Goal: Task Accomplishment & Management: Complete application form

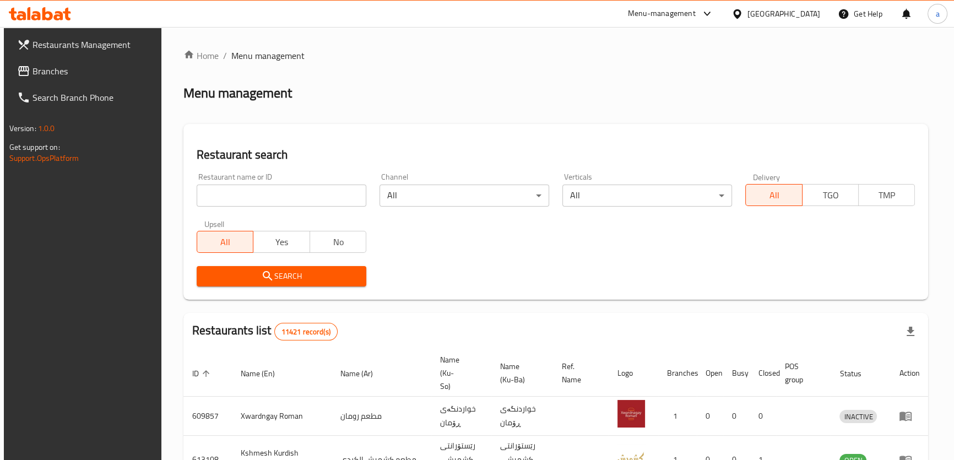
click at [299, 196] on input "search" at bounding box center [282, 196] width 170 height 22
paste input "738236"
type input "738236"
click at [341, 276] on span "Search" at bounding box center [281, 276] width 152 height 14
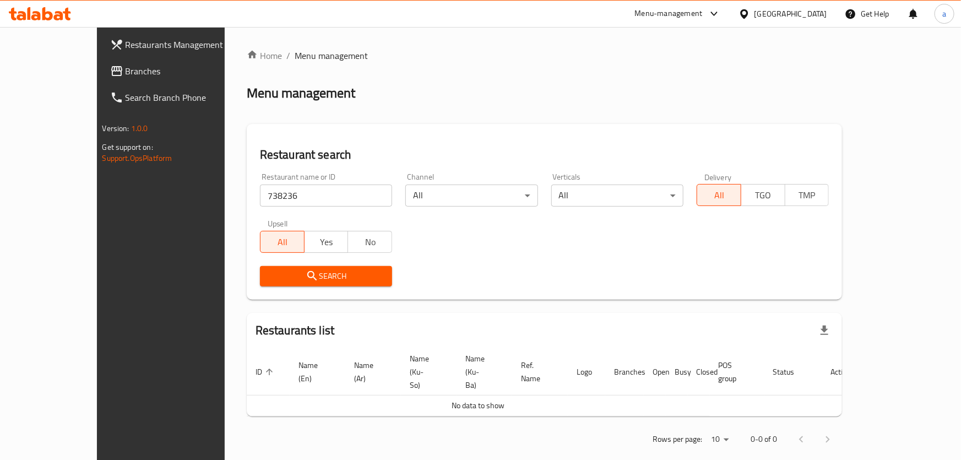
click at [126, 71] on span "Branches" at bounding box center [187, 70] width 123 height 13
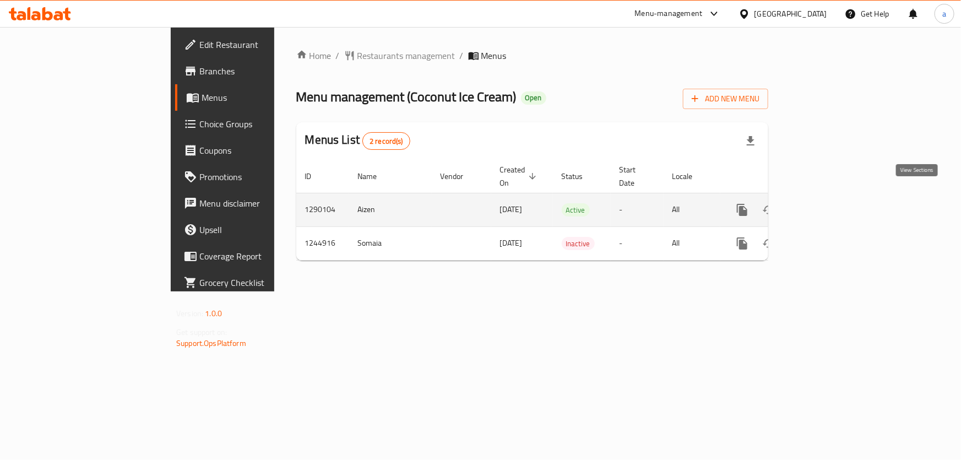
click at [828, 203] on icon "enhanced table" at bounding box center [821, 209] width 13 height 13
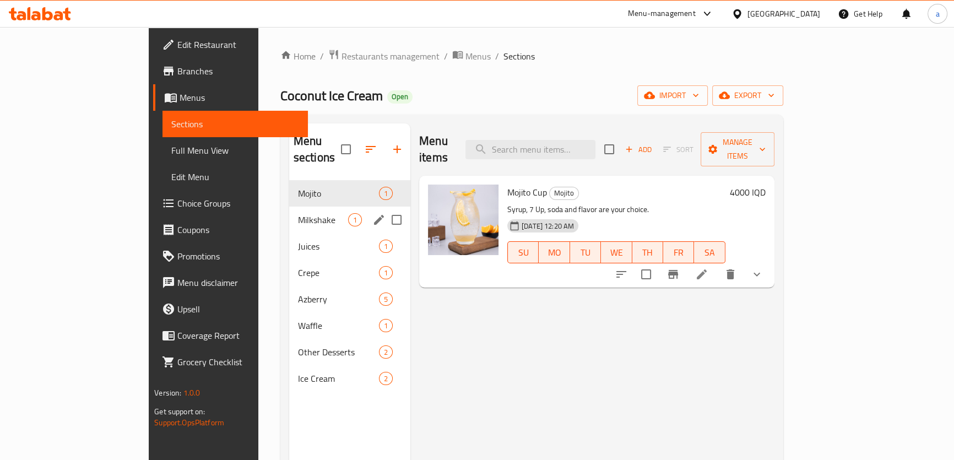
click at [289, 207] on div "Milkshake 1" at bounding box center [349, 220] width 121 height 26
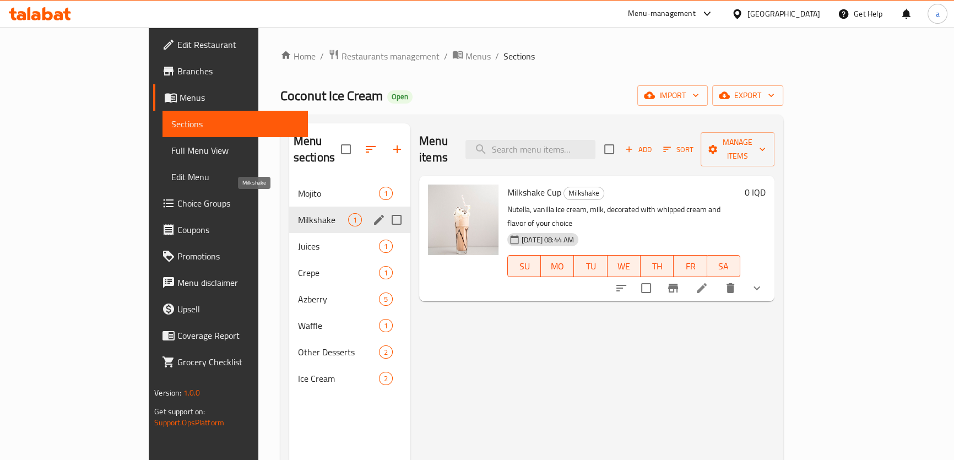
click at [298, 240] on span "Juices" at bounding box center [338, 246] width 81 height 13
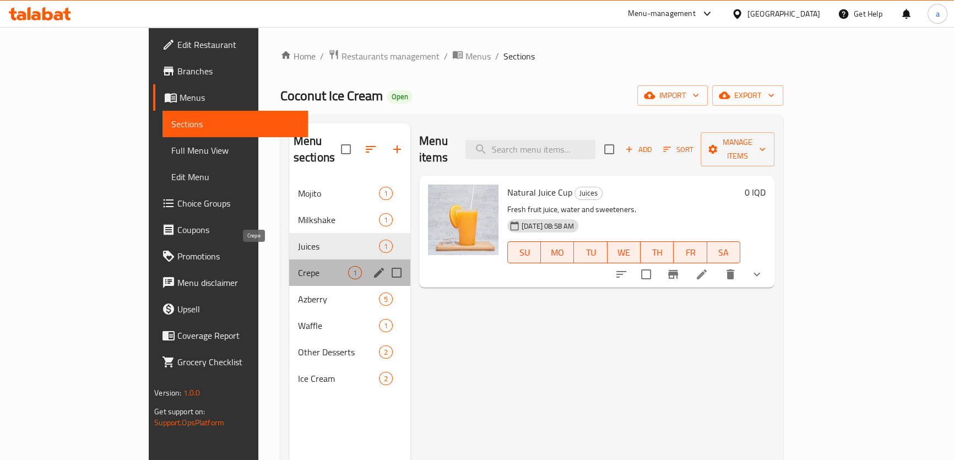
click at [298, 266] on span "Crepe" at bounding box center [323, 272] width 50 height 13
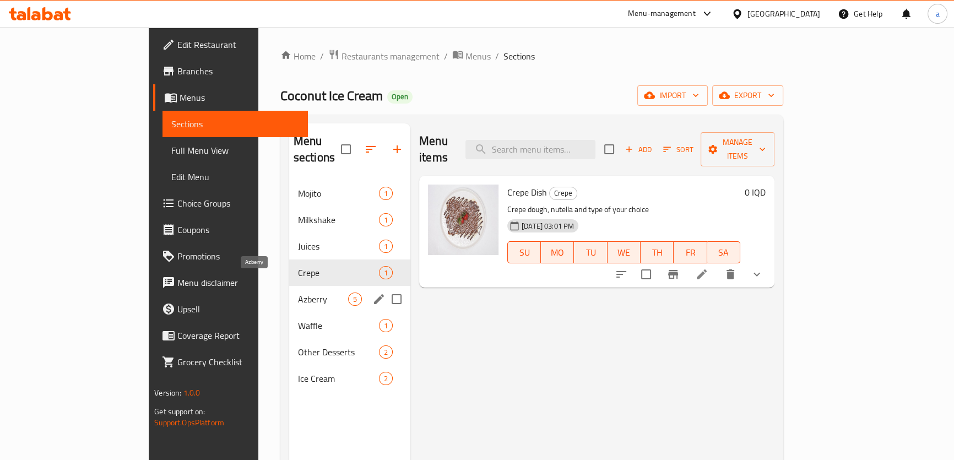
click at [298, 292] on span "Azberry" at bounding box center [323, 298] width 50 height 13
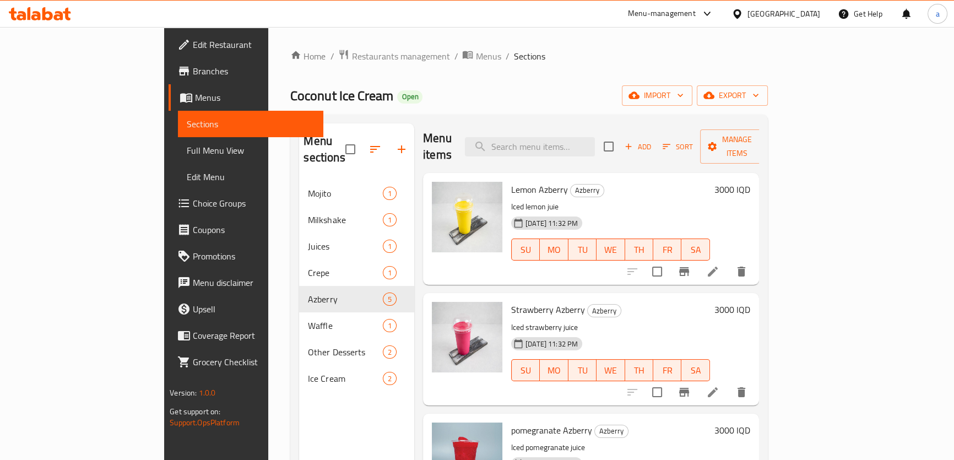
scroll to position [2, 0]
click at [633, 143] on icon "button" at bounding box center [629, 148] width 10 height 10
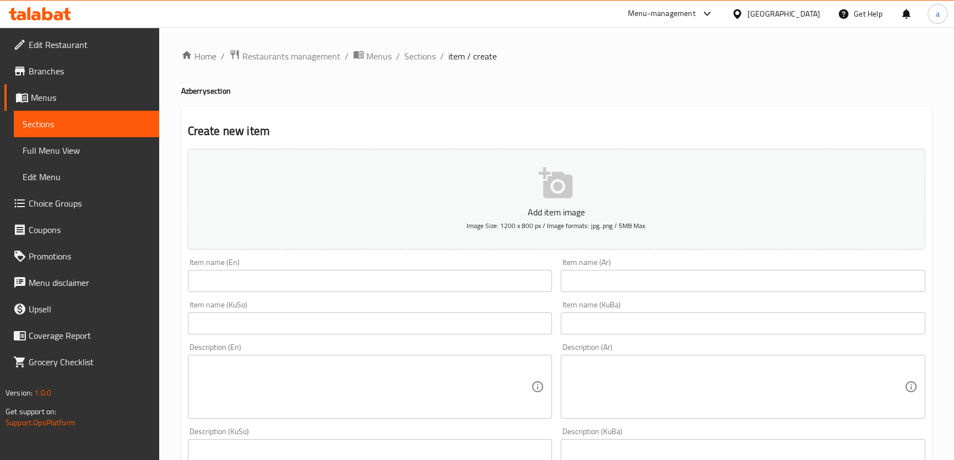
click at [437, 296] on div "Item name (KuSo) Item name (KuSo)" at bounding box center [369, 317] width 373 height 42
click at [430, 292] on div "Item name (En) Item name (En)" at bounding box center [369, 275] width 373 height 42
click at [431, 281] on input "text" at bounding box center [370, 281] width 365 height 22
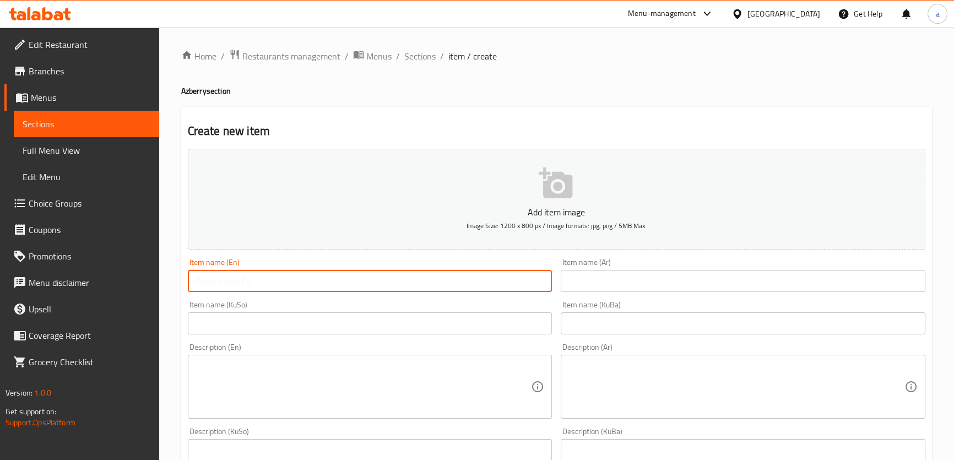
paste input "Pineapple azberry"
drag, startPoint x: 272, startPoint y: 280, endPoint x: 234, endPoint y: 285, distance: 38.9
click at [234, 285] on input "Pineapple azberry" at bounding box center [370, 281] width 365 height 22
paste input "A"
type input "Pineapple Azberry"
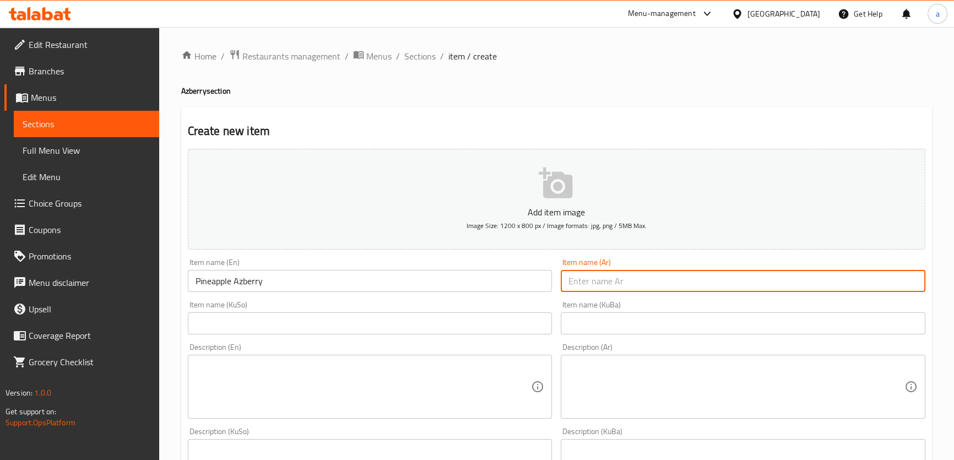
click at [622, 281] on input "text" at bounding box center [743, 281] width 365 height 22
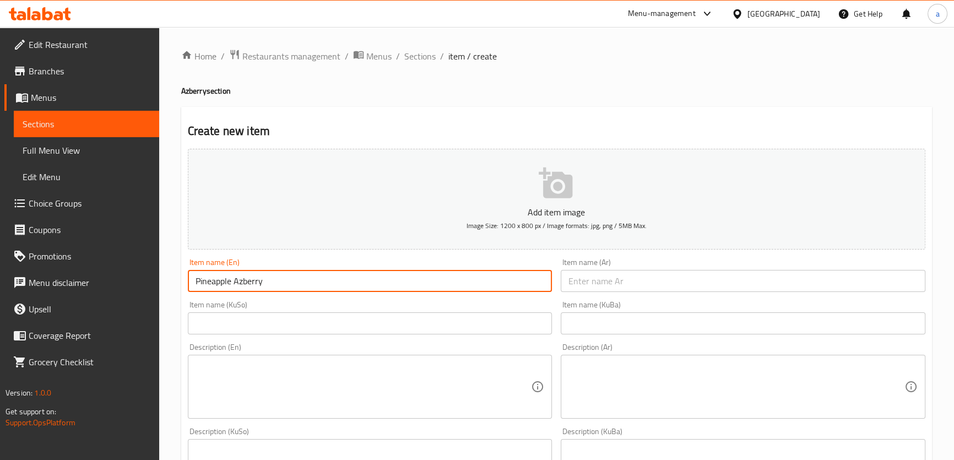
drag, startPoint x: 315, startPoint y: 282, endPoint x: 178, endPoint y: 296, distance: 137.9
click at [178, 296] on div "Home / Restaurants management / Menus / Sections / item / create Azberry sectio…" at bounding box center [556, 466] width 795 height 878
click at [718, 277] on input "text" at bounding box center [743, 281] width 365 height 22
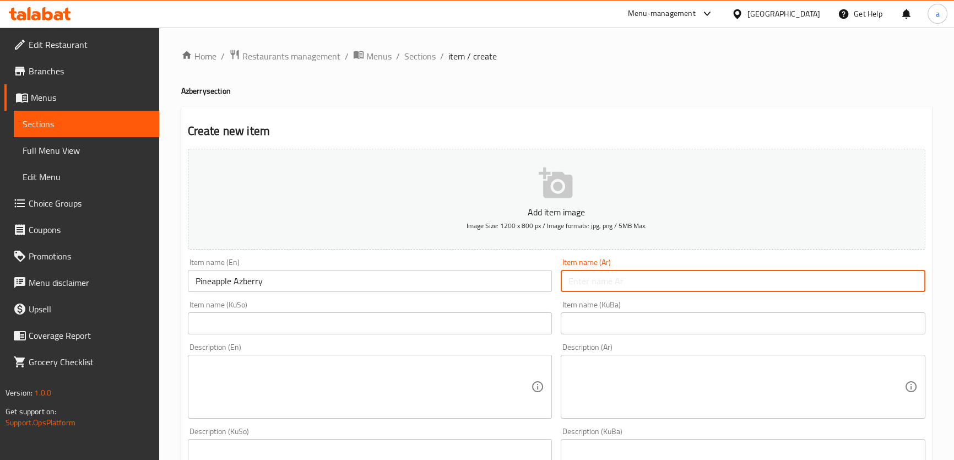
paste input "ازبري اناناس"
type input "ازبري اناناس"
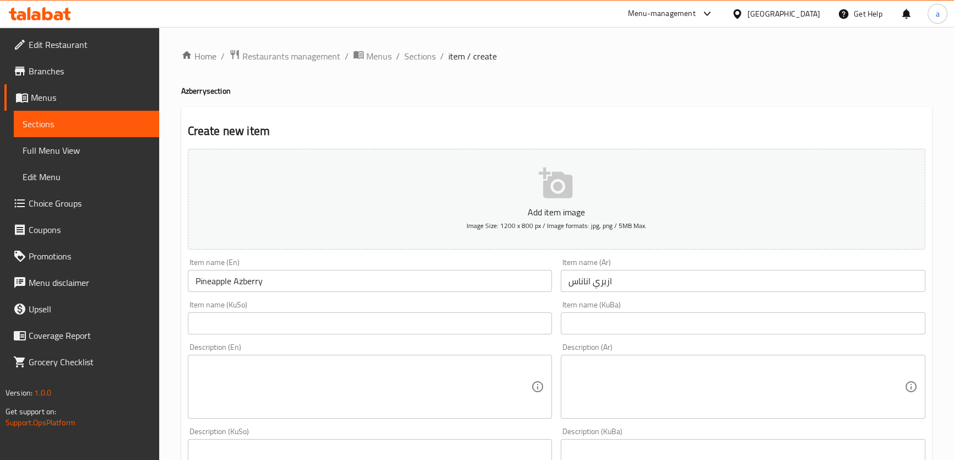
drag, startPoint x: 626, startPoint y: 273, endPoint x: 546, endPoint y: 280, distance: 80.2
click at [546, 280] on div "Add item image Image Size: 1200 x 800 px / Image formats: jpg, png / 5MB Max. I…" at bounding box center [556, 444] width 746 height 601
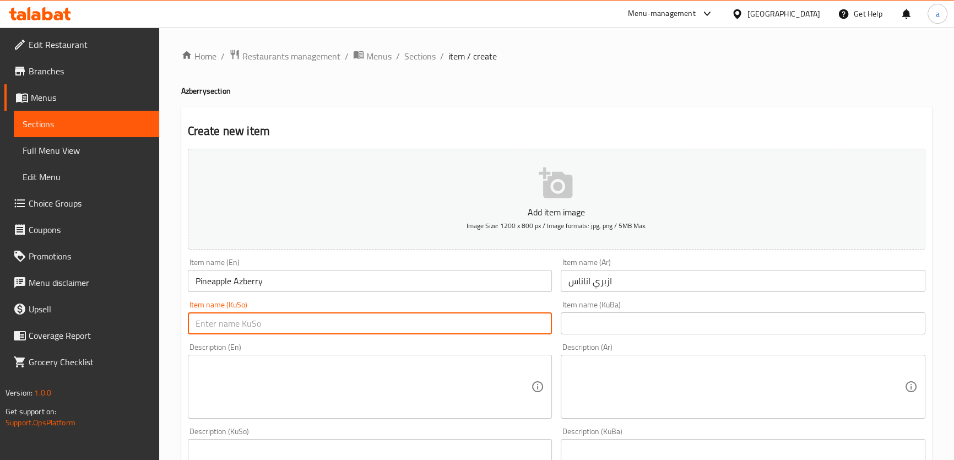
click at [496, 314] on input "text" at bounding box center [370, 323] width 365 height 22
paste input "ئەزبەری"
drag, startPoint x: 483, startPoint y: 320, endPoint x: 569, endPoint y: 323, distance: 86.5
click at [569, 323] on div "Add item image Image Size: 1200 x 800 px / Image formats: jpg, png / 5MB Max. I…" at bounding box center [556, 444] width 746 height 601
type input "ئەزبەری ئەنەناس"
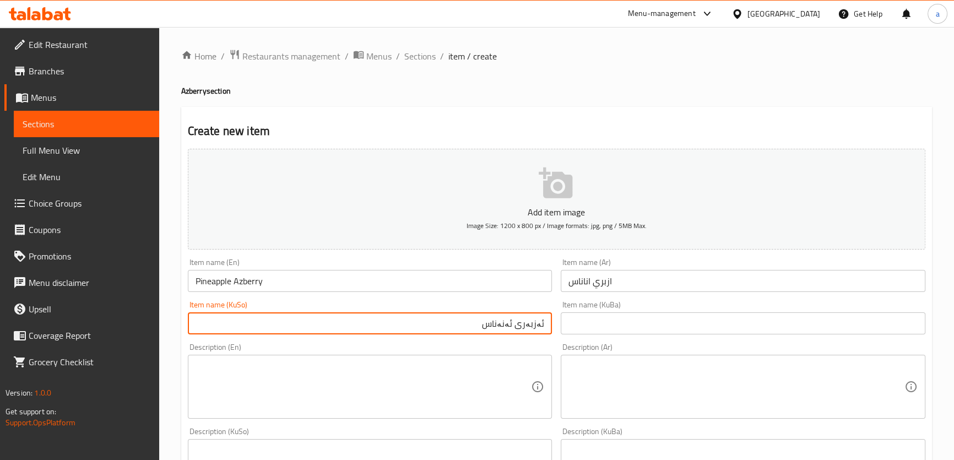
click at [604, 319] on input "text" at bounding box center [743, 323] width 365 height 22
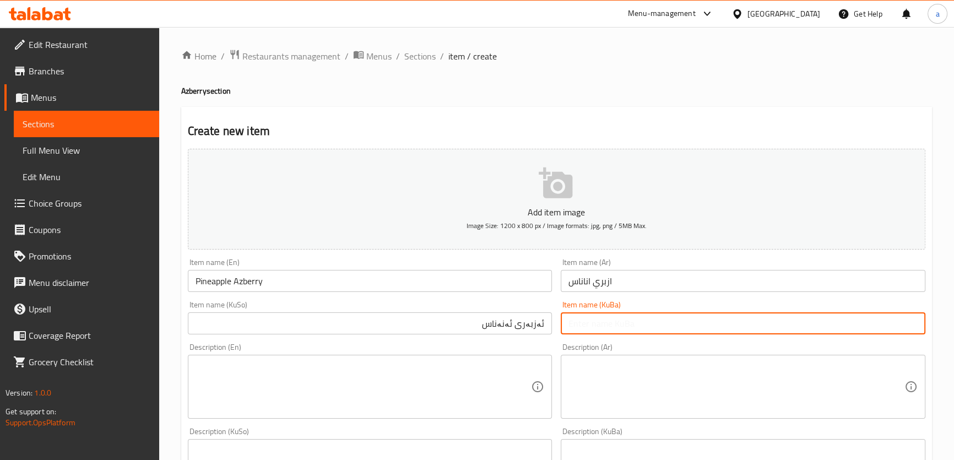
paste input "ئەزبەری ئەنەناس"
type input "ئەزبەری ئەنەناس"
click at [501, 326] on input "ئەزبەری ئەنەناس" at bounding box center [370, 323] width 365 height 22
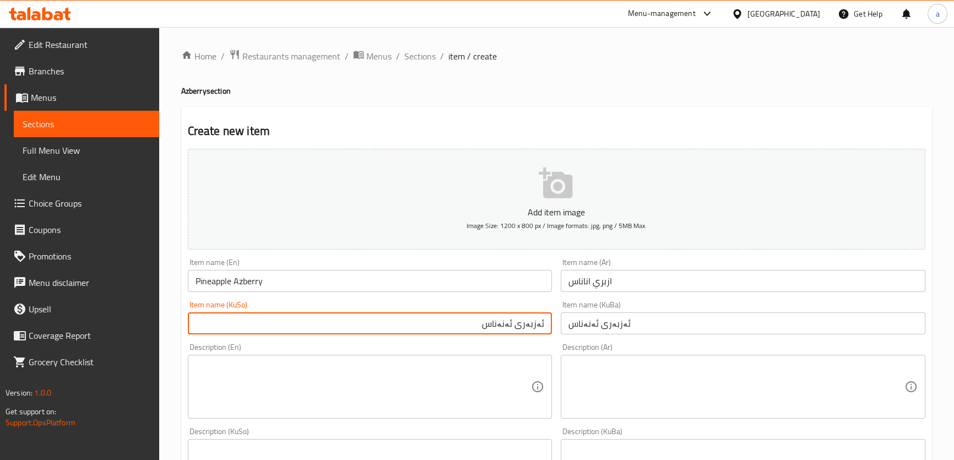
click at [501, 326] on input "ئەزبەری ئەنەناس" at bounding box center [370, 323] width 365 height 22
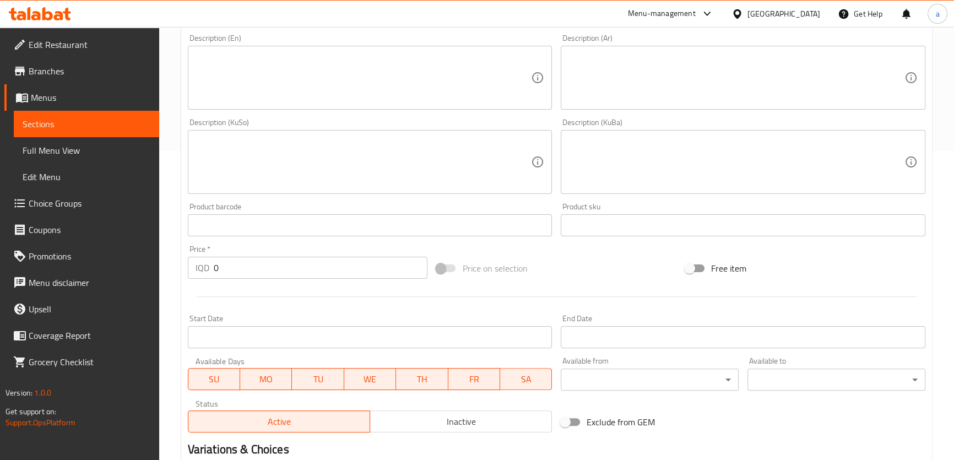
scroll to position [334, 0]
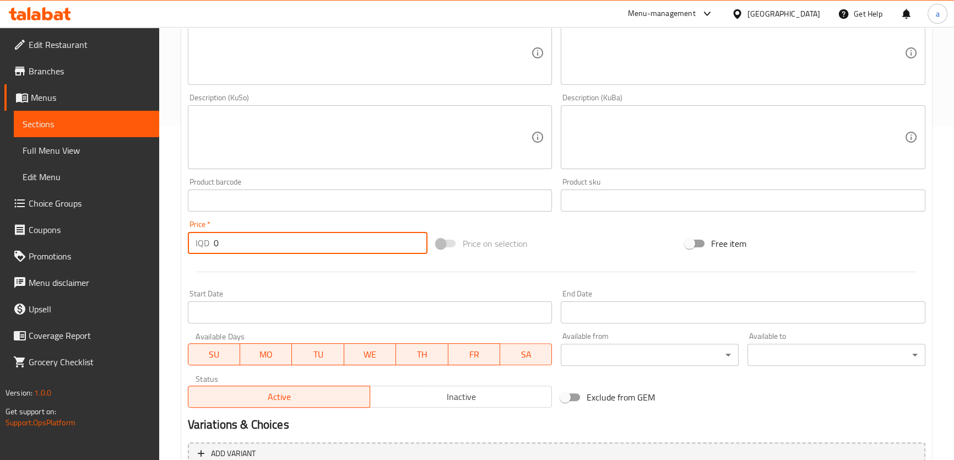
drag, startPoint x: 243, startPoint y: 247, endPoint x: 209, endPoint y: 253, distance: 34.7
click at [209, 253] on div "IQD 0 Price *" at bounding box center [308, 243] width 240 height 22
paste input "300"
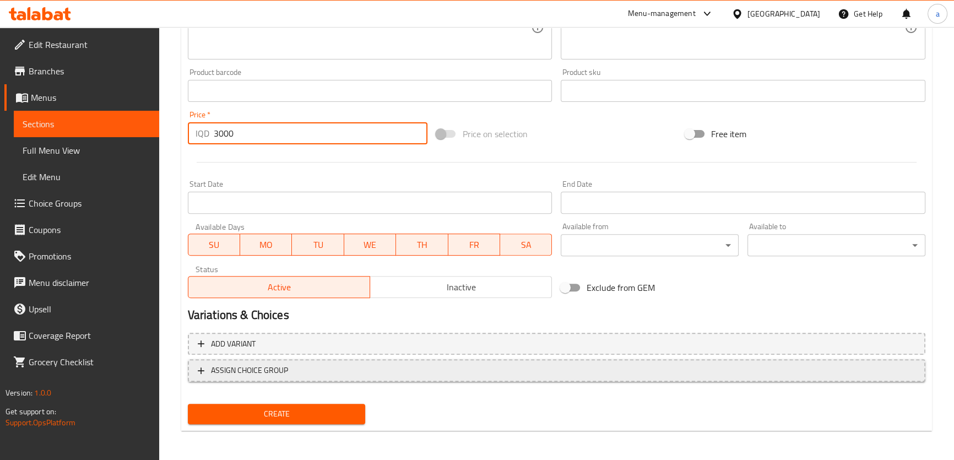
scroll to position [444, 0]
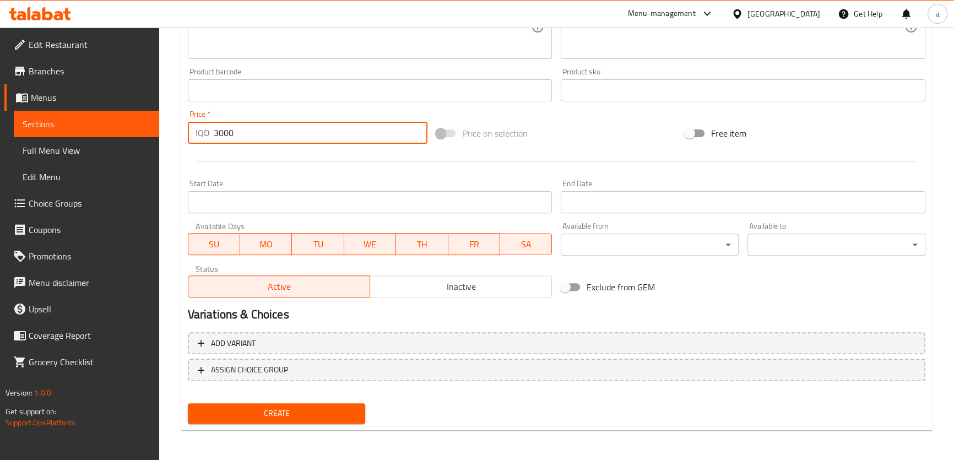
type input "3000"
click at [343, 404] on button "Create" at bounding box center [277, 413] width 178 height 20
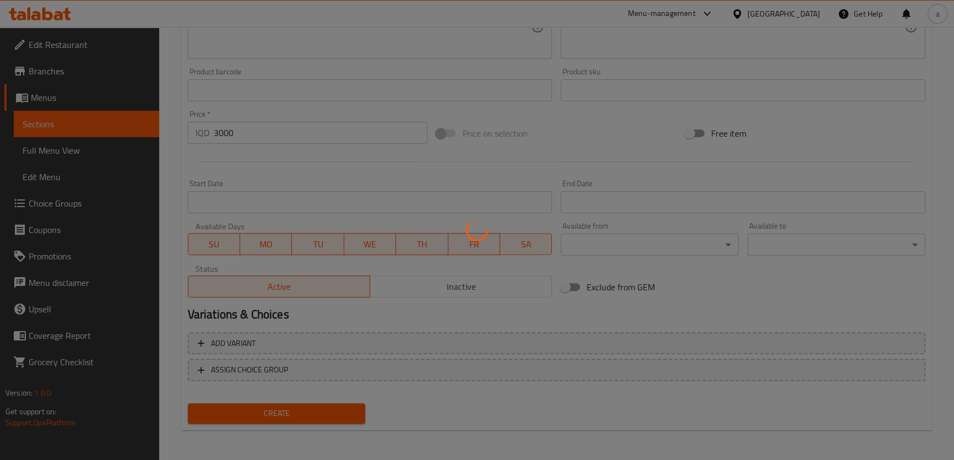
type input "0"
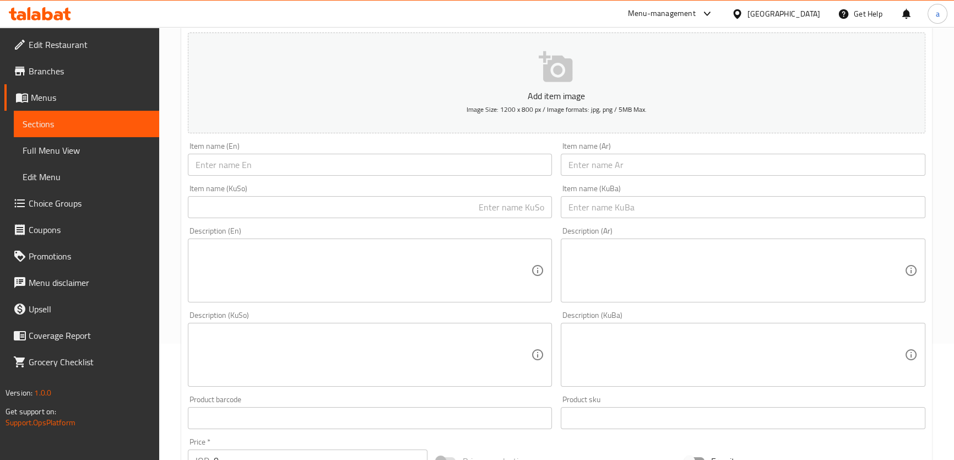
scroll to position [27, 0]
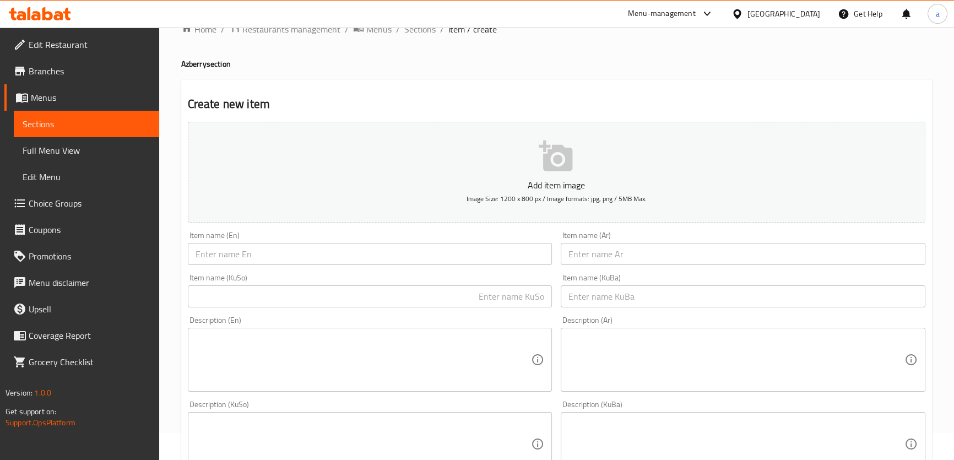
click at [325, 259] on input "text" at bounding box center [370, 254] width 365 height 22
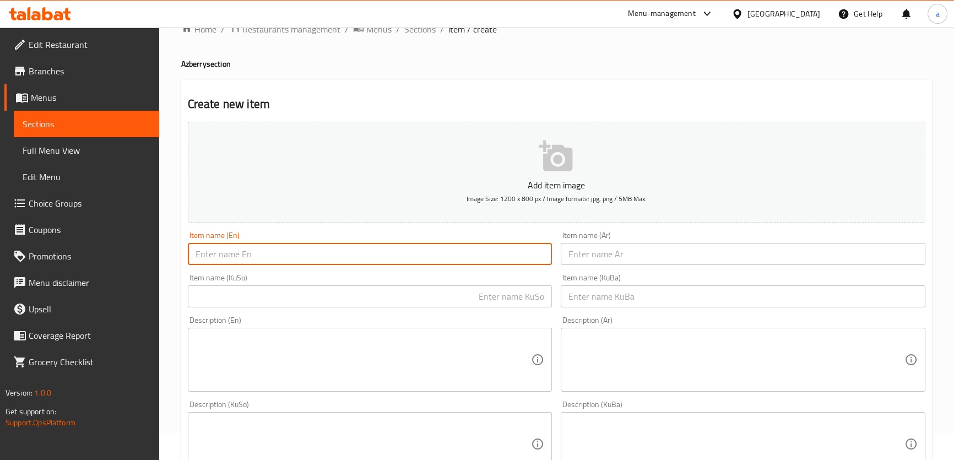
paste input "Gum Azberry"
type input "Gum Azberry"
click at [609, 257] on input "text" at bounding box center [743, 254] width 365 height 22
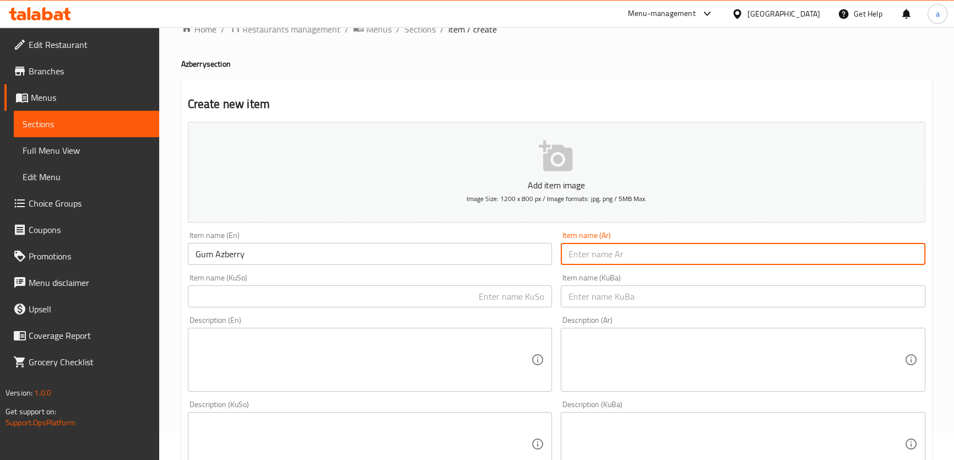
paste input "ازبري علك"
type input "ازبري علك"
click at [440, 301] on input "text" at bounding box center [370, 296] width 365 height 22
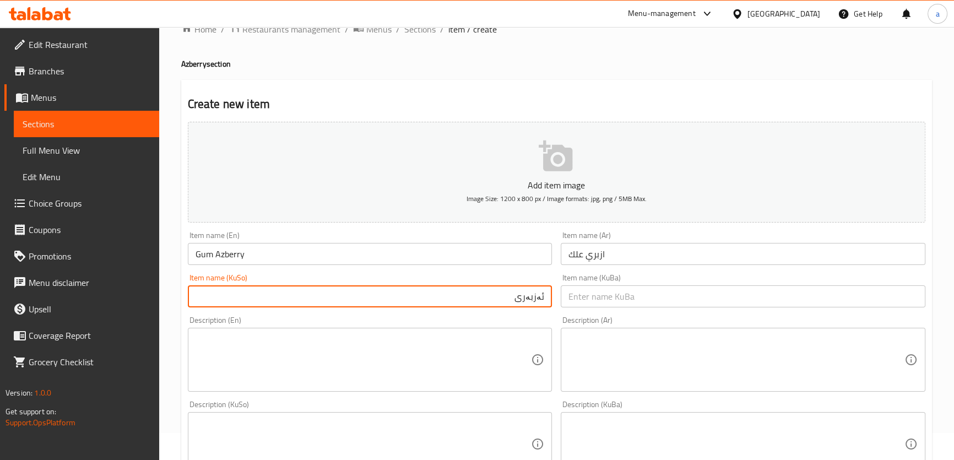
paste input "بنیشت"
drag, startPoint x: 492, startPoint y: 294, endPoint x: 592, endPoint y: 303, distance: 99.6
click at [592, 303] on div "Add item image Image Size: 1200 x 800 px / Image formats: jpg, png / 5MB Max. I…" at bounding box center [556, 417] width 746 height 601
type input "ئەزبەری بنیشت"
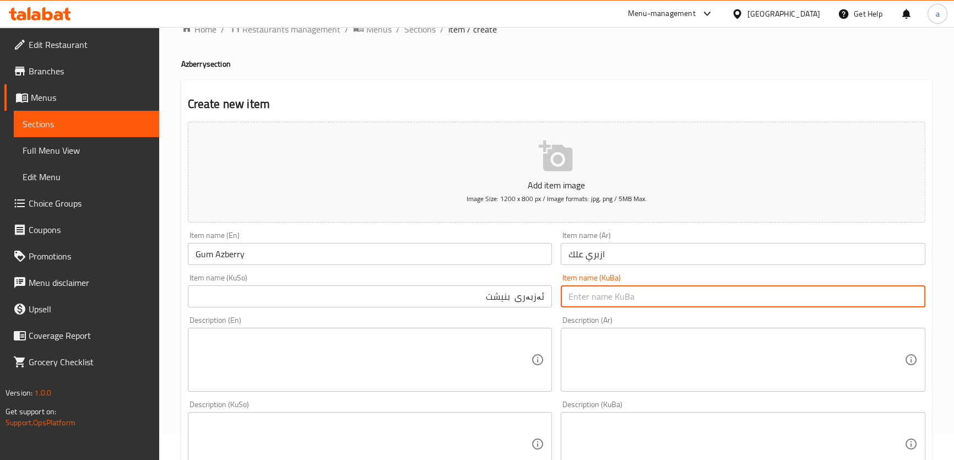
click at [608, 297] on input "text" at bounding box center [743, 296] width 365 height 22
paste input "ئەزبەری بنیشت"
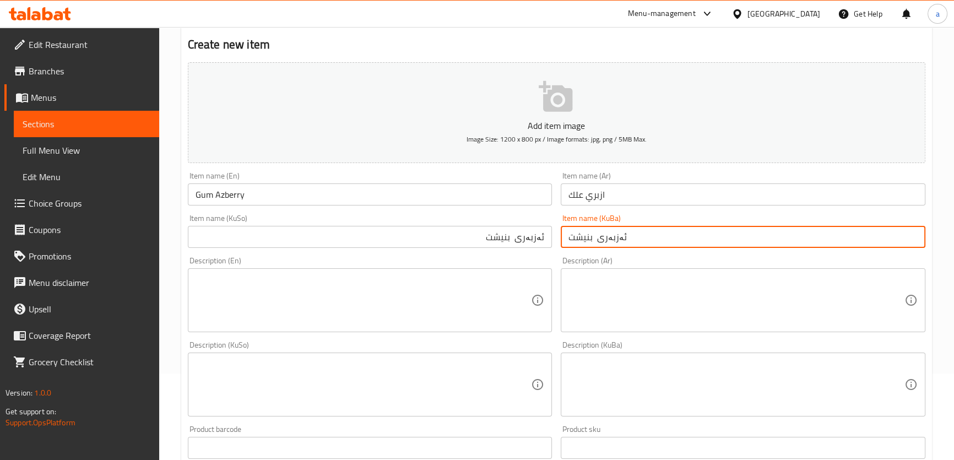
scroll to position [110, 0]
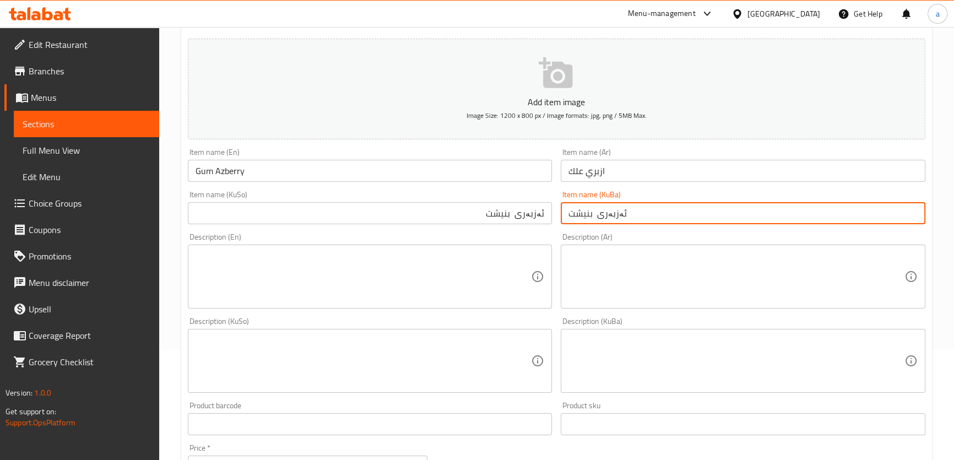
type input "ئەزبەری بنیشت"
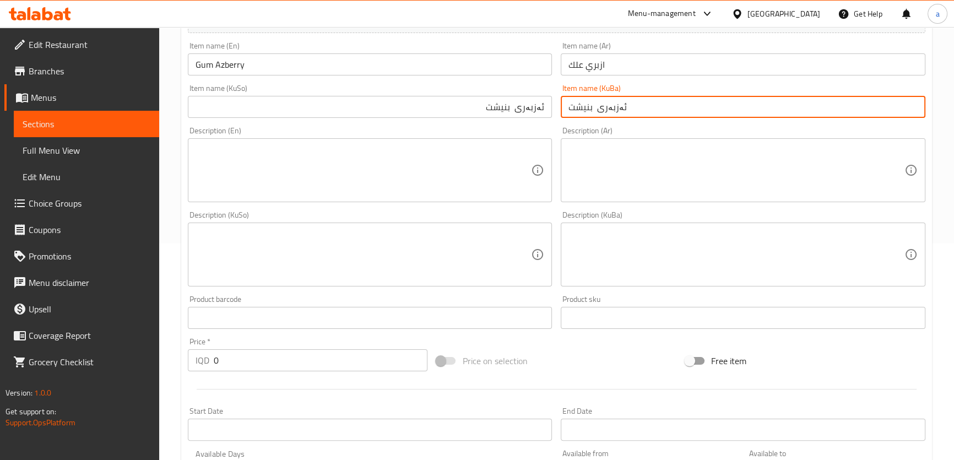
scroll to position [360, 0]
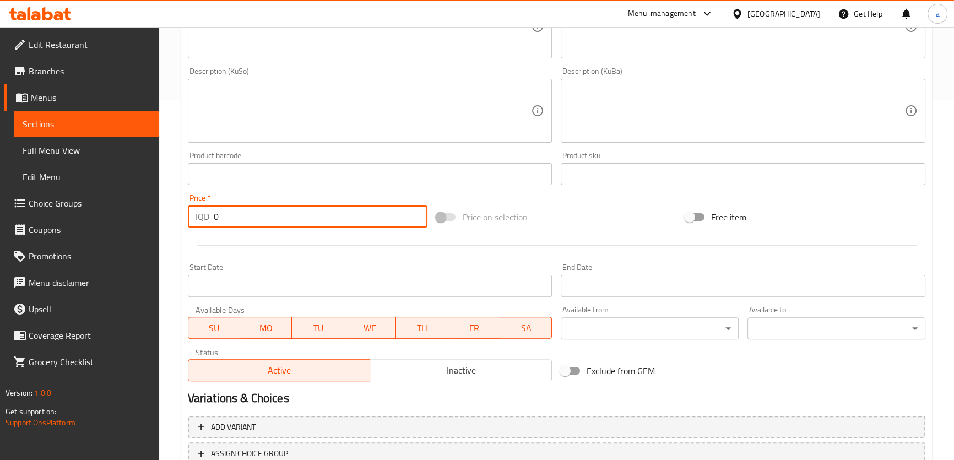
drag, startPoint x: 225, startPoint y: 212, endPoint x: 212, endPoint y: 218, distance: 14.8
click at [212, 218] on div "IQD 0 Price *" at bounding box center [308, 216] width 240 height 22
paste input "300"
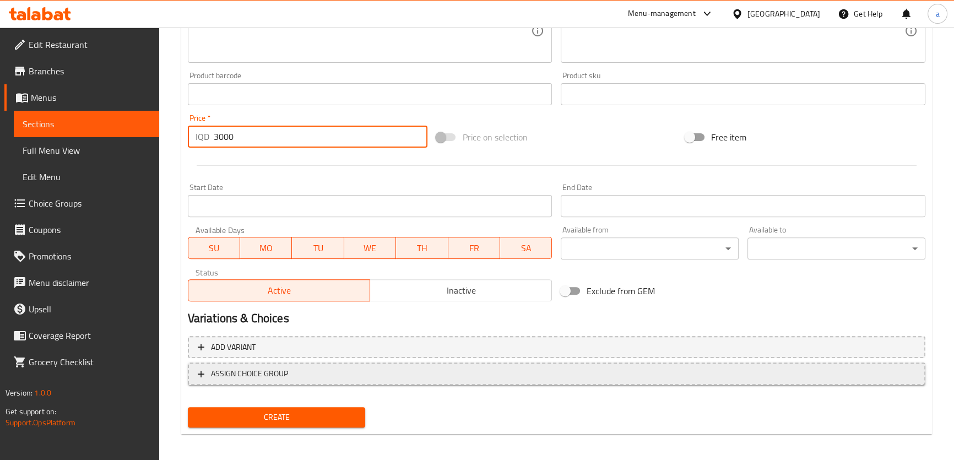
scroll to position [444, 0]
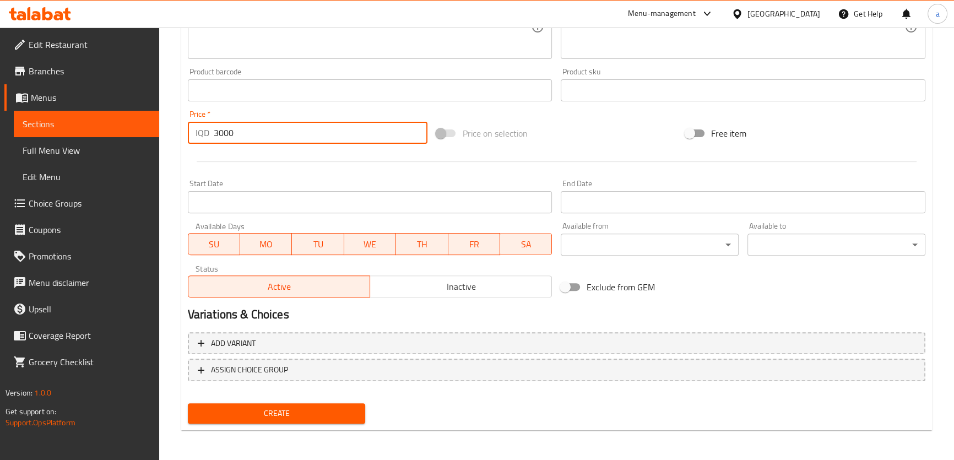
type input "3000"
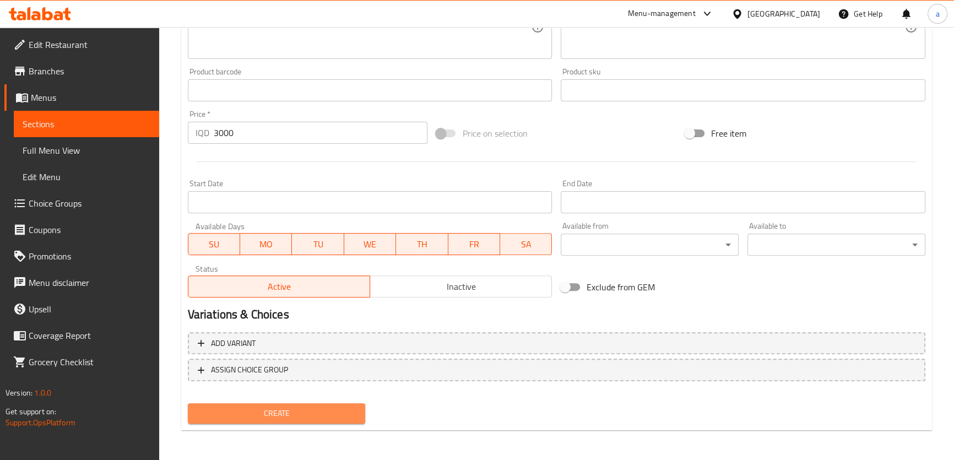
click at [315, 413] on span "Create" at bounding box center [277, 414] width 160 height 14
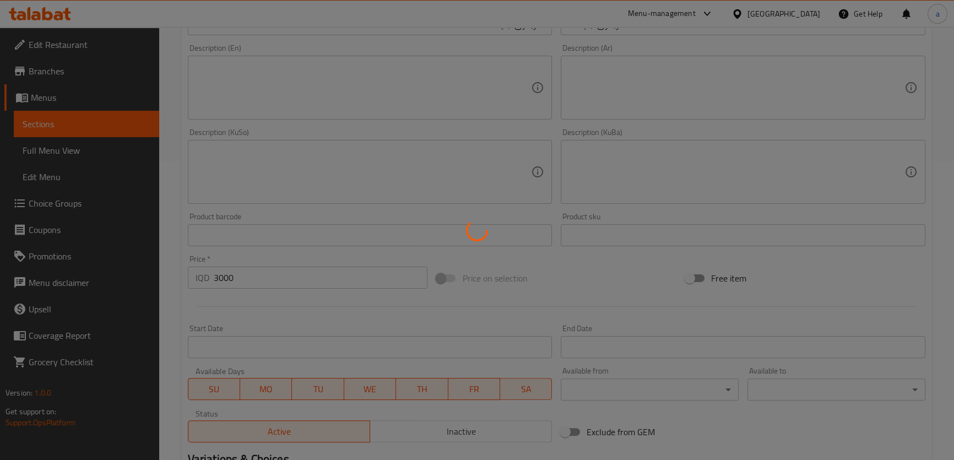
type input "0"
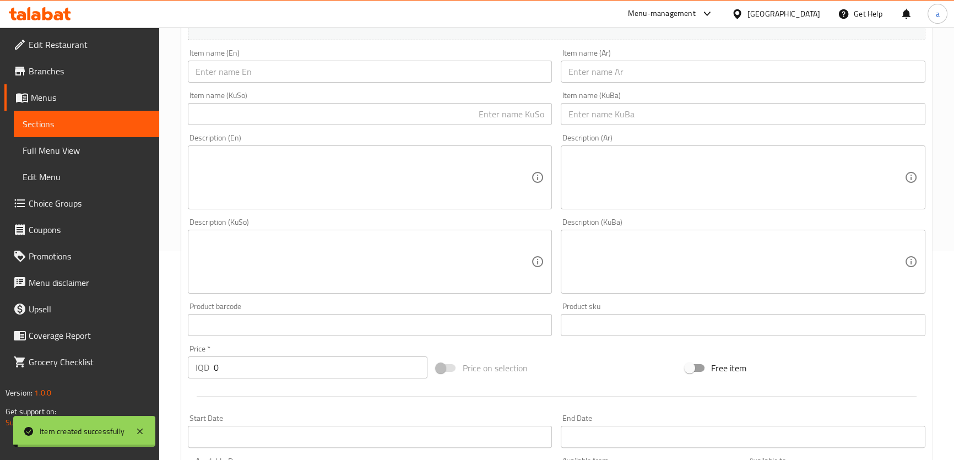
scroll to position [110, 0]
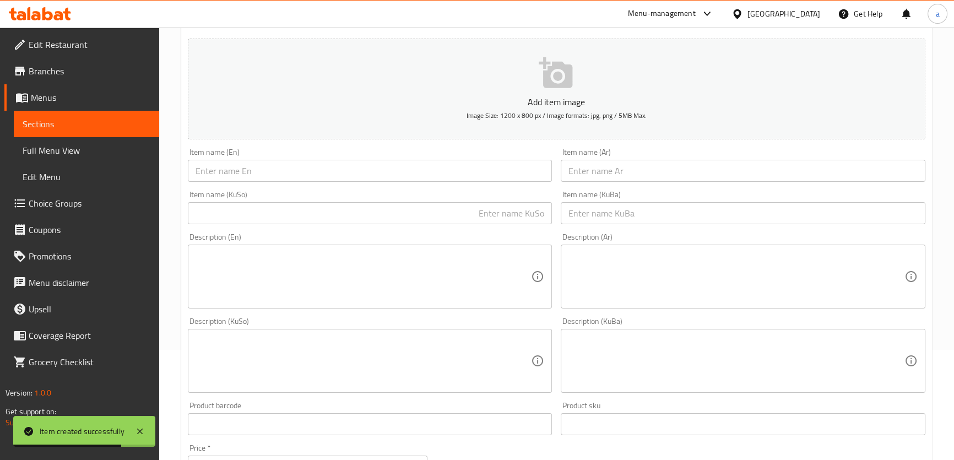
click at [391, 178] on input "text" at bounding box center [370, 171] width 365 height 22
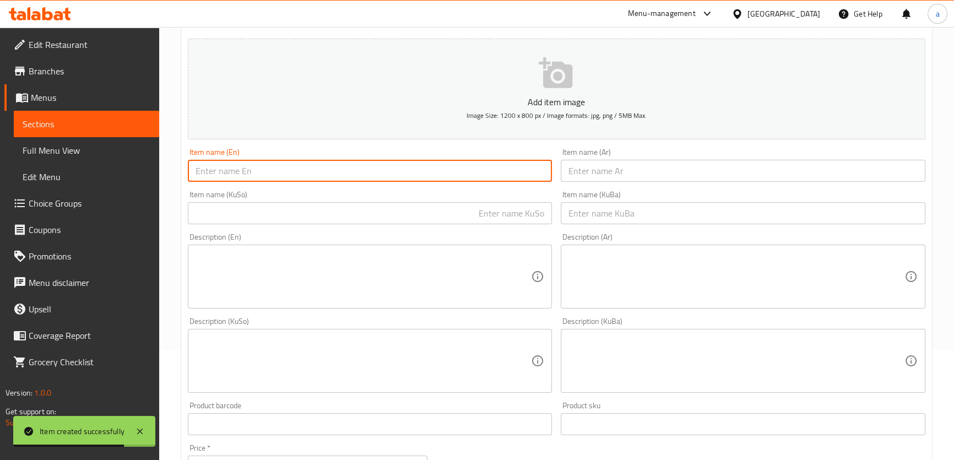
paste input "Kiwi Azberry"
type input "Kiwi Azberry"
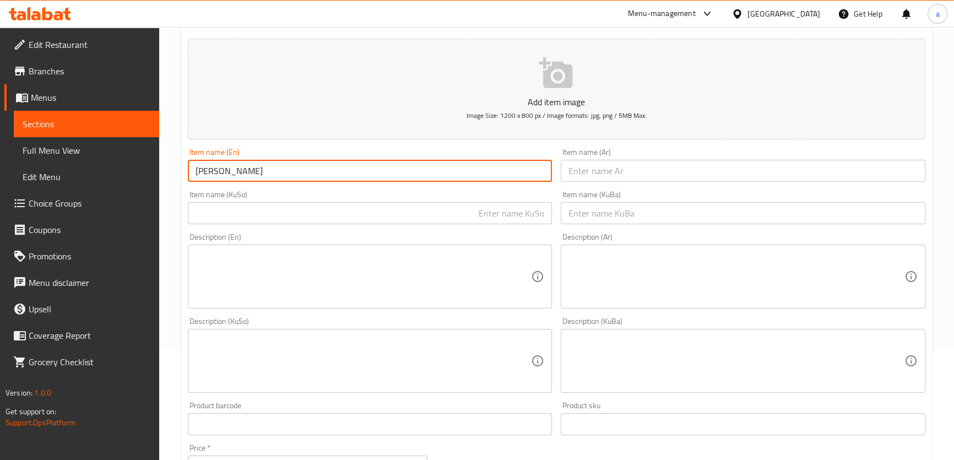
click at [580, 177] on input "text" at bounding box center [743, 171] width 365 height 22
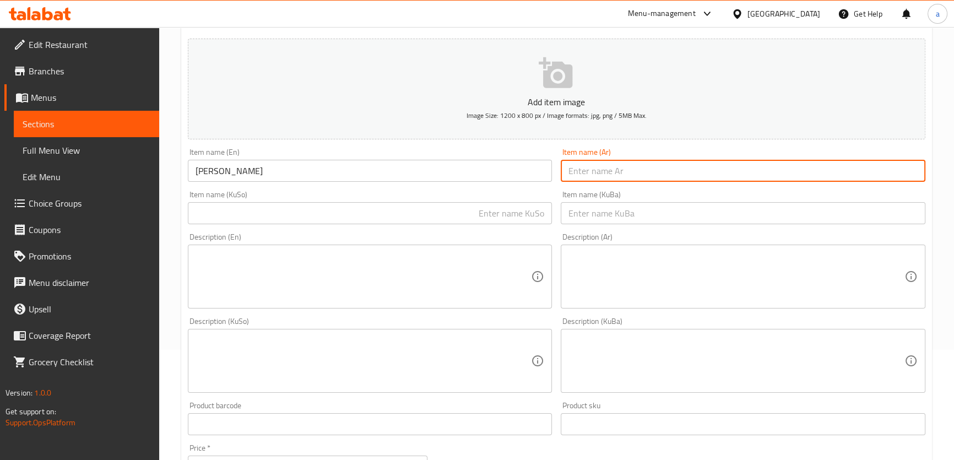
paste input "ازبري كيوي"
type input "ازبري كيوي"
click at [453, 223] on input "text" at bounding box center [370, 213] width 365 height 22
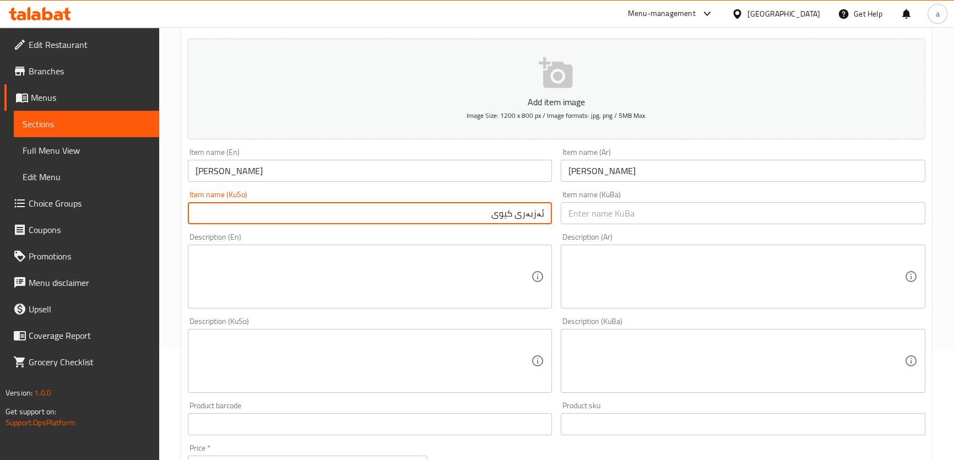
drag, startPoint x: 473, startPoint y: 214, endPoint x: 525, endPoint y: 221, distance: 52.3
click at [545, 218] on input "ئەزبەری کیوی" at bounding box center [370, 213] width 365 height 22
click at [512, 218] on input "ئەزبەری کیوی" at bounding box center [370, 213] width 365 height 22
click at [510, 218] on input "ئەزبەری کیوی" at bounding box center [370, 213] width 365 height 22
click at [506, 218] on input "ئەزبەری کیوی" at bounding box center [370, 213] width 365 height 22
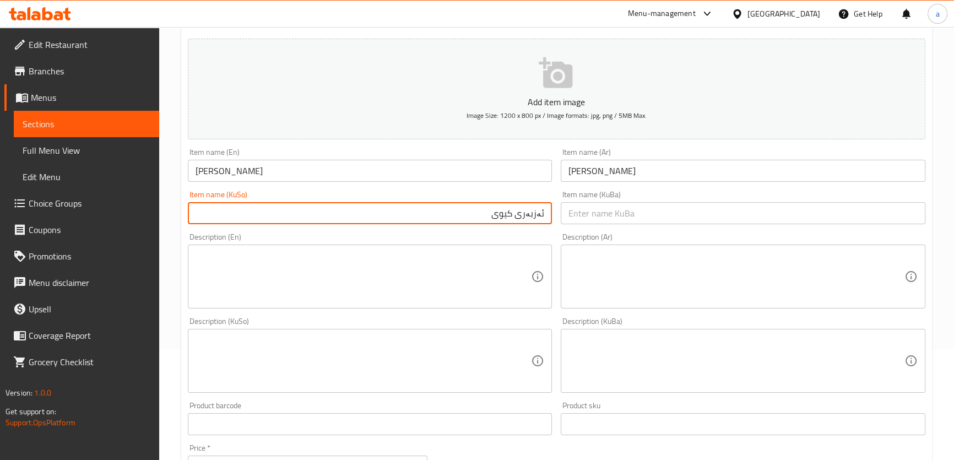
click at [506, 217] on input "ئەزبەری کیوی" at bounding box center [370, 213] width 365 height 22
click at [506, 209] on input "ئەزبەری کیوی" at bounding box center [370, 213] width 365 height 22
drag, startPoint x: 517, startPoint y: 216, endPoint x: 495, endPoint y: 217, distance: 22.6
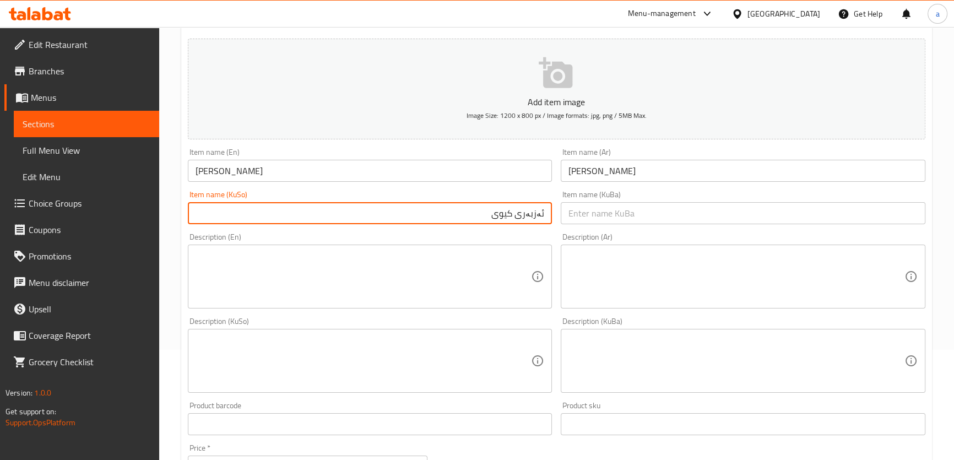
click at [495, 217] on input "ئەزبەری کیوی" at bounding box center [370, 213] width 365 height 22
paste input "کێوی"
click at [513, 218] on input "ئەزبەری کێوی" at bounding box center [370, 213] width 365 height 22
drag, startPoint x: 479, startPoint y: 211, endPoint x: 549, endPoint y: 217, distance: 70.2
click at [549, 217] on input "ئەزبەری کێوی" at bounding box center [370, 213] width 365 height 22
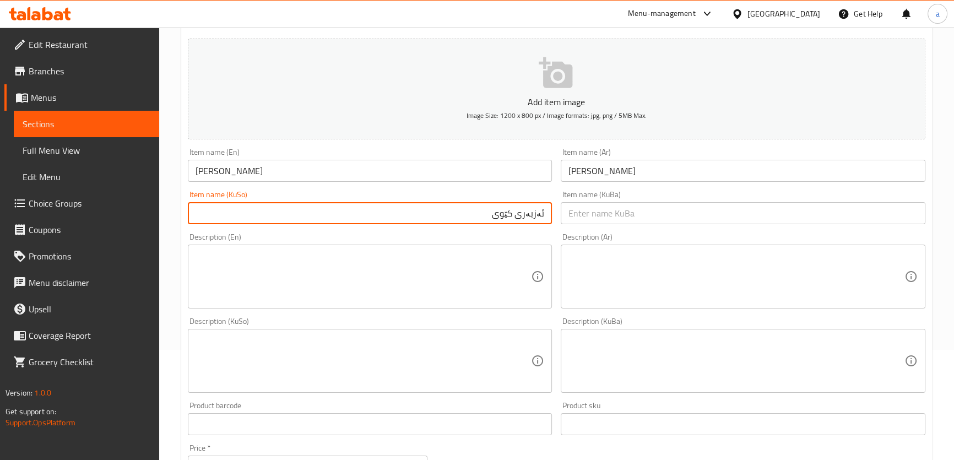
type input "ئەزبەری کێوی"
click at [579, 216] on input "text" at bounding box center [743, 213] width 365 height 22
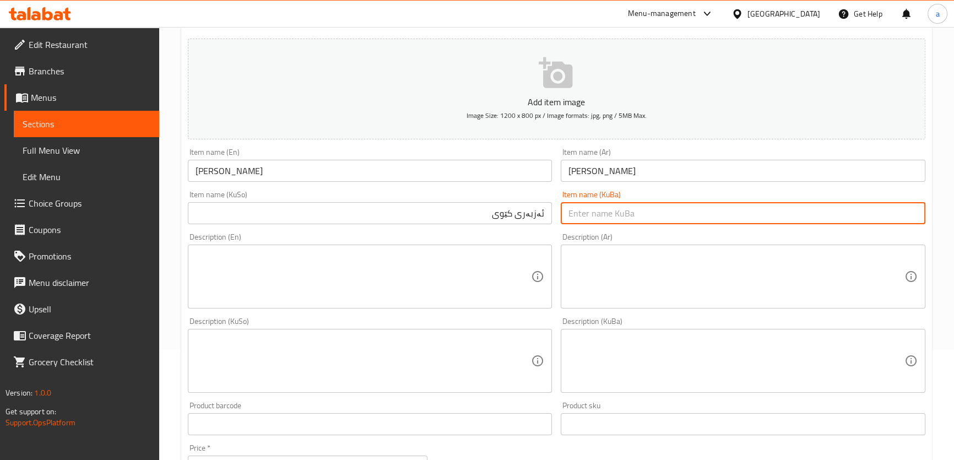
paste input "ئەزبەری کێوی"
type input "ئەزبەری کێوی"
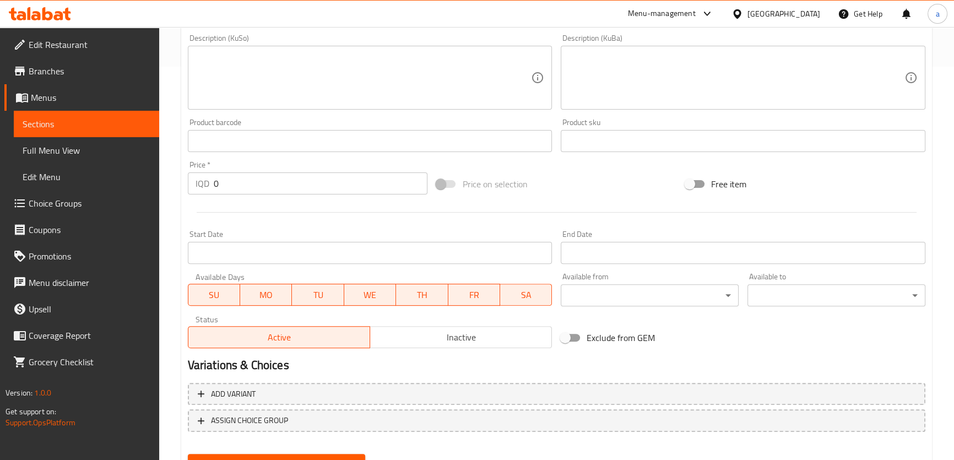
scroll to position [444, 0]
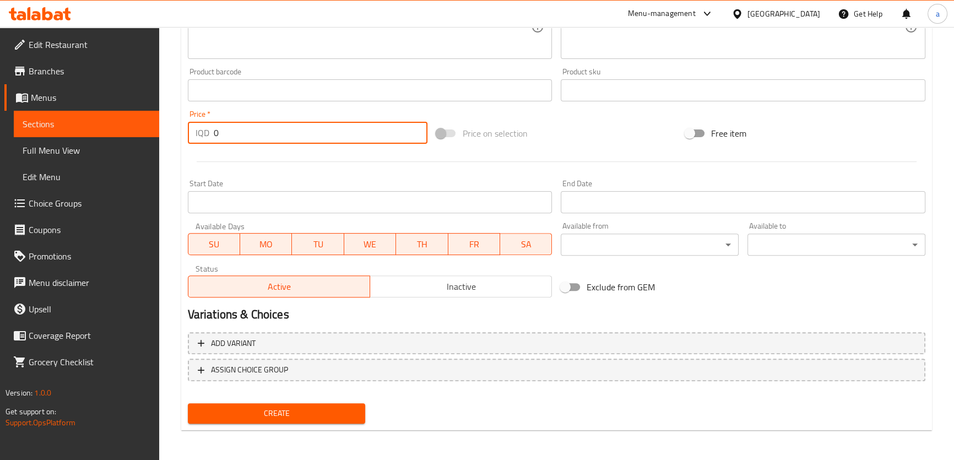
drag, startPoint x: 253, startPoint y: 137, endPoint x: 210, endPoint y: 145, distance: 43.7
click at [210, 145] on div "Price   * IQD 0 Price *" at bounding box center [307, 127] width 249 height 42
paste input "300"
type input "3000"
click at [322, 412] on span "Create" at bounding box center [277, 414] width 160 height 14
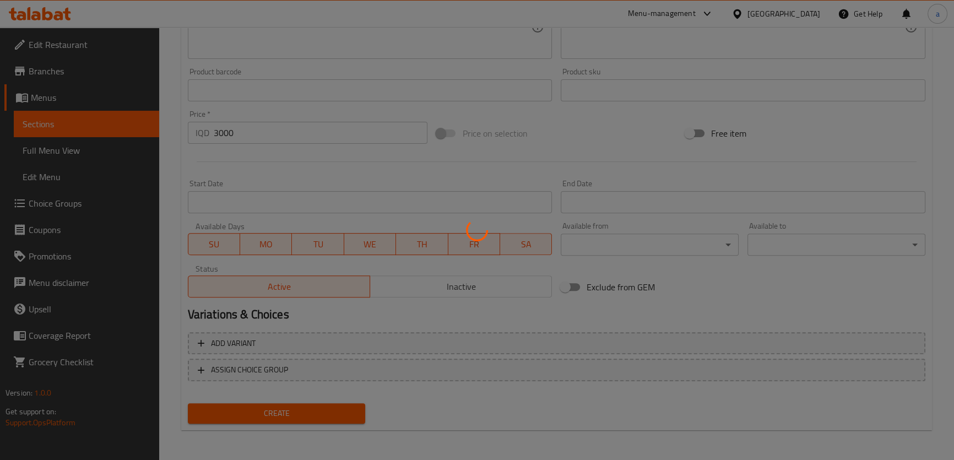
type input "0"
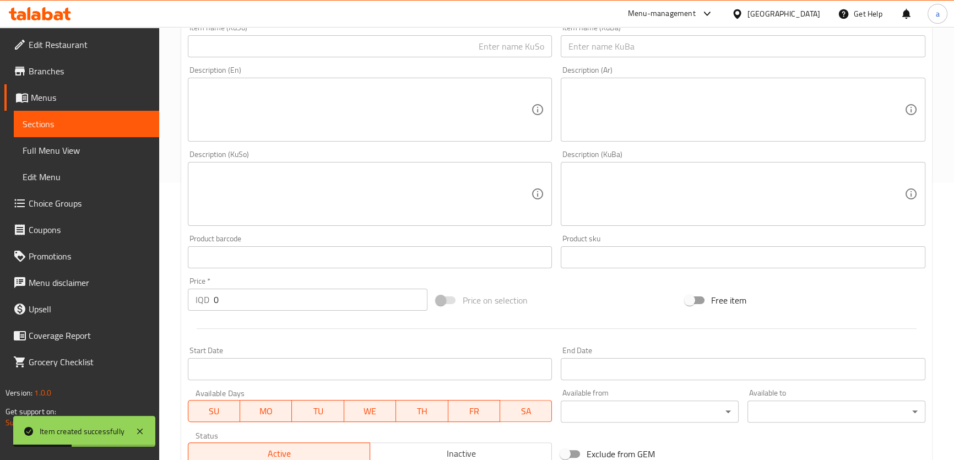
click at [131, 147] on span "Full Menu View" at bounding box center [87, 150] width 128 height 13
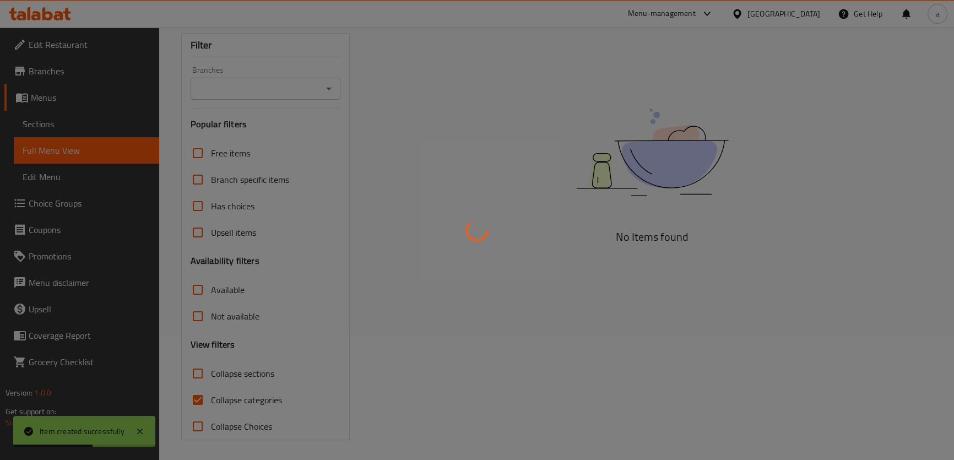
scroll to position [126, 0]
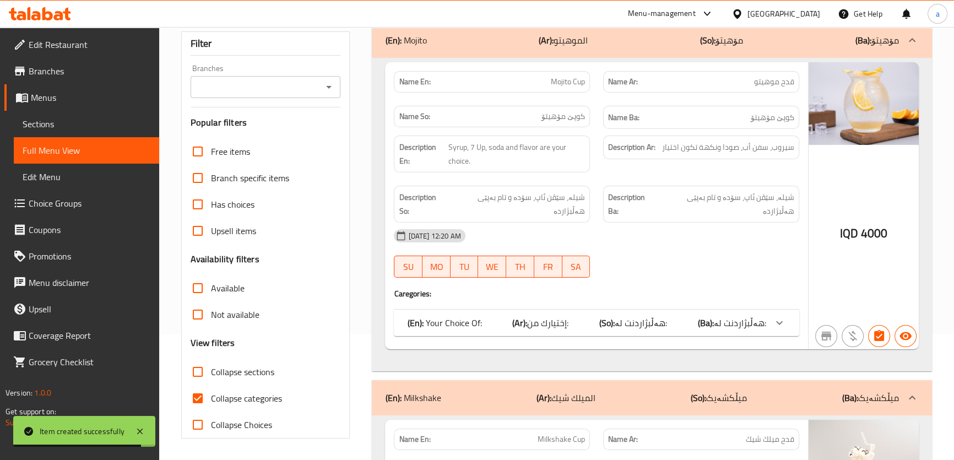
click at [331, 85] on icon "Open" at bounding box center [328, 86] width 13 height 13
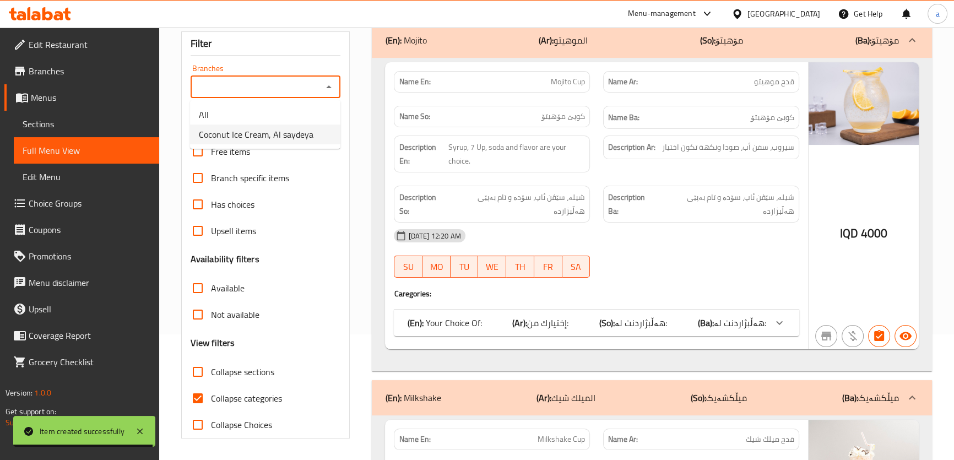
click at [302, 133] on span "Coconut Ice Cream, Al saydeya" at bounding box center [256, 134] width 115 height 13
type input "Coconut Ice Cream, Al saydeya"
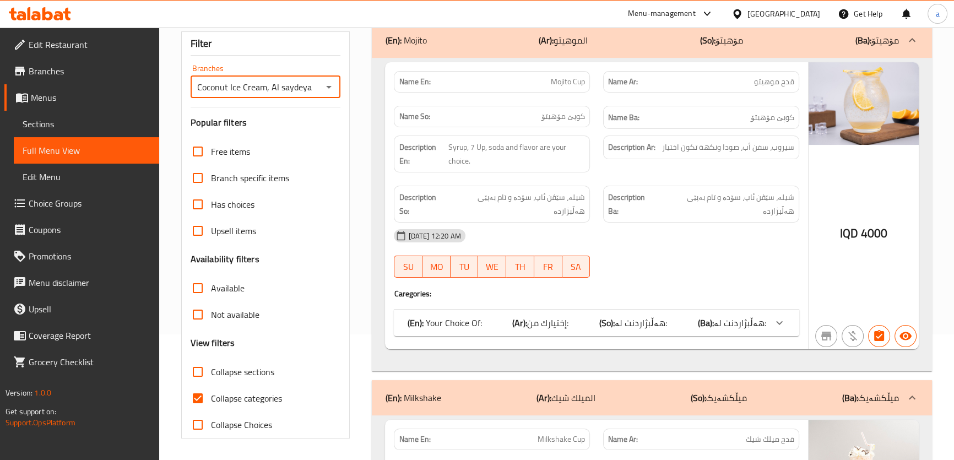
click at [197, 391] on input "Collapse categories" at bounding box center [198, 398] width 26 height 26
checkbox input "false"
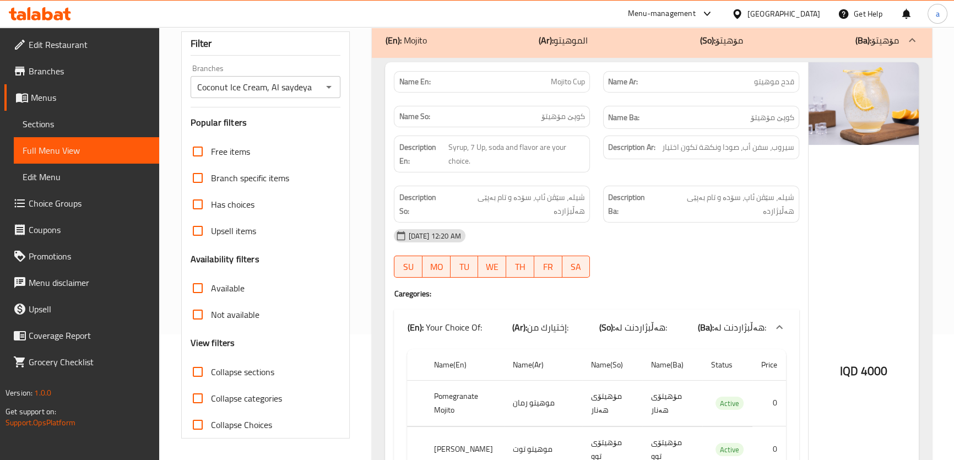
click at [200, 367] on input "Collapse sections" at bounding box center [198, 372] width 26 height 26
checkbox input "true"
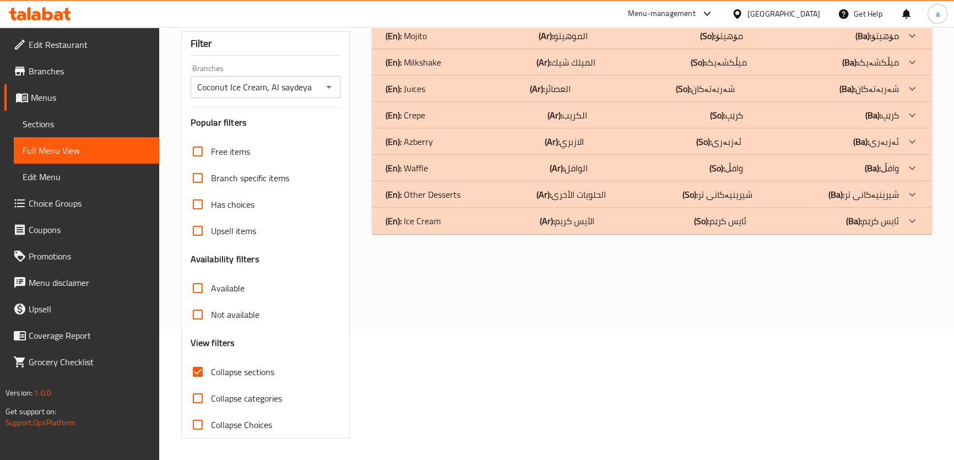
click at [910, 42] on icon at bounding box center [912, 35] width 13 height 13
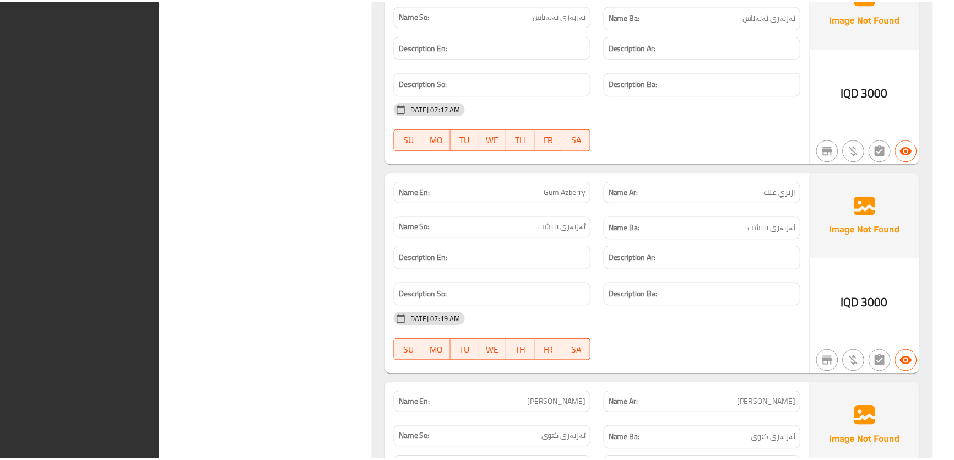
scroll to position [1647, 0]
